Goal: Information Seeking & Learning: Learn about a topic

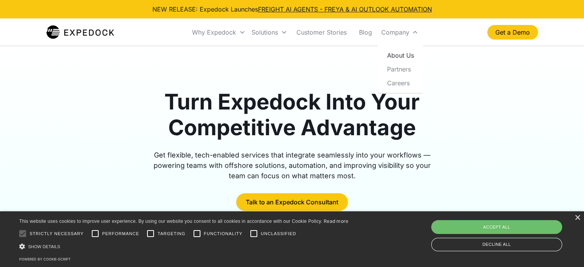
click at [408, 54] on link "About Us" at bounding box center [400, 55] width 39 height 14
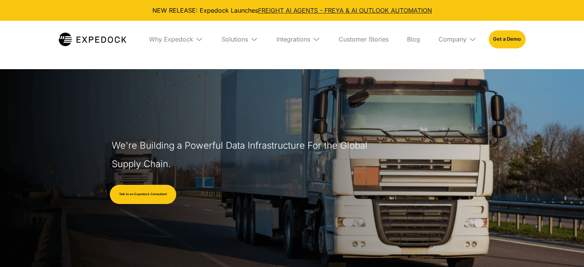
select select
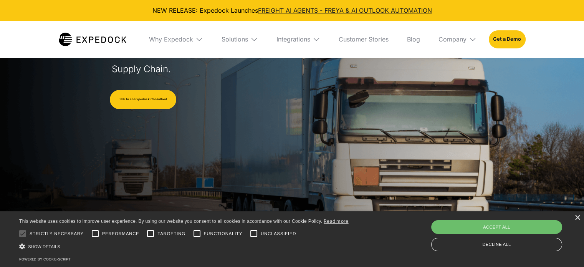
scroll to position [154, 0]
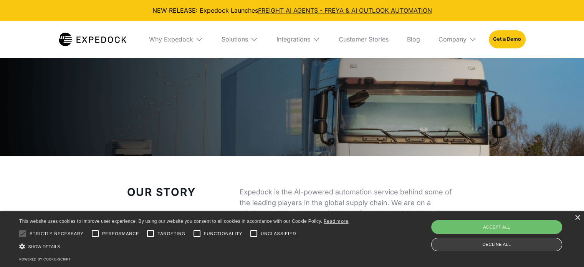
click at [517, 243] on div "Decline all" at bounding box center [496, 244] width 131 height 13
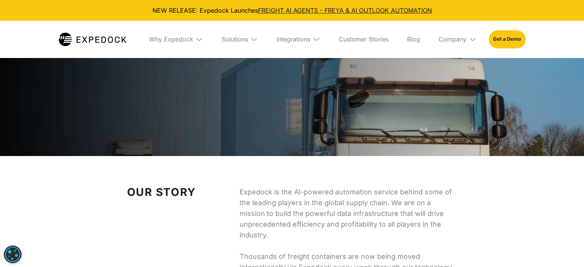
click at [473, 43] on img at bounding box center [473, 39] width 8 height 8
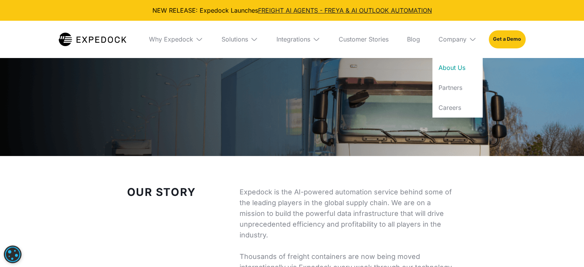
click at [455, 74] on link "About Us" at bounding box center [457, 68] width 50 height 20
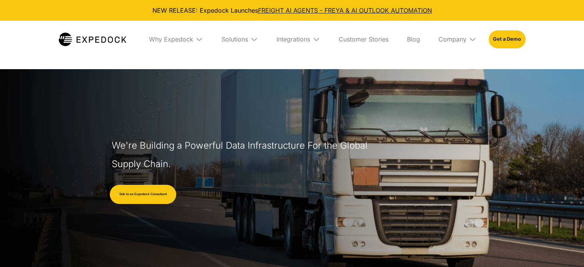
select select
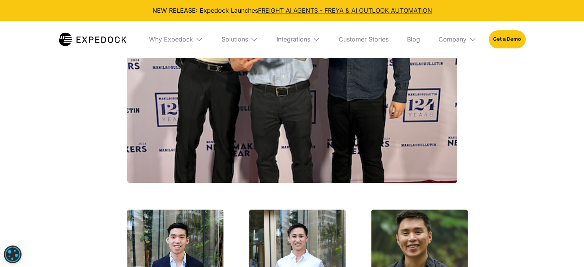
scroll to position [1312, 0]
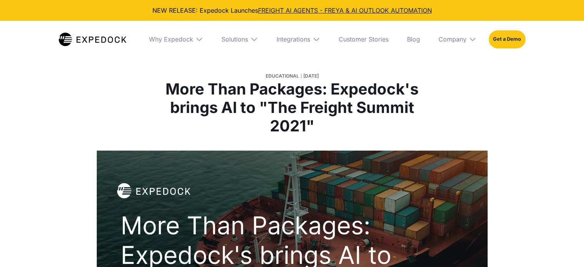
select select
